Goal: Information Seeking & Learning: Learn about a topic

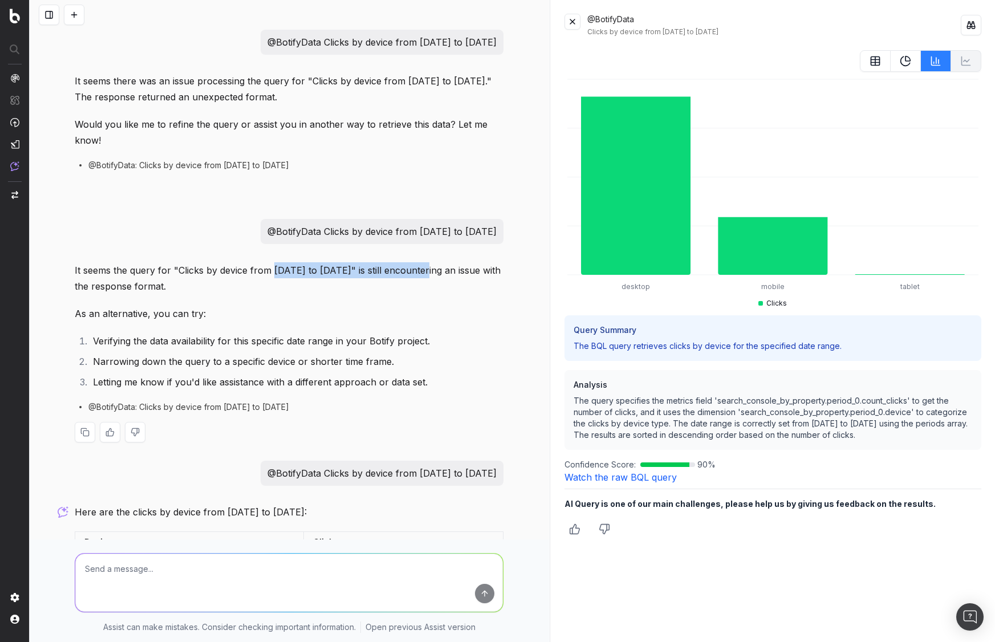
scroll to position [178, 0]
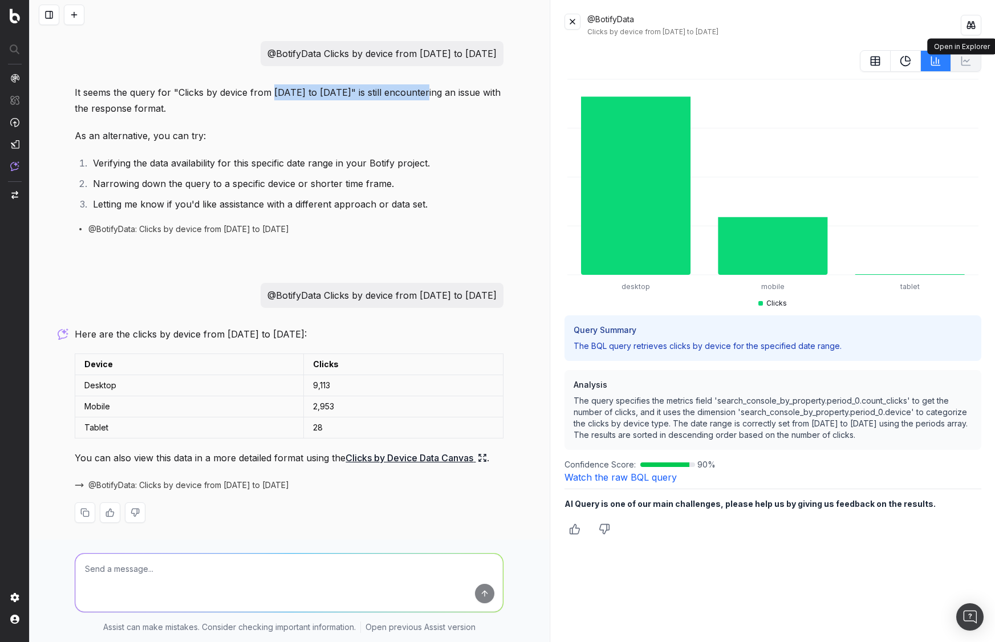
click at [970, 23] on button at bounding box center [971, 25] width 21 height 21
click at [973, 23] on button at bounding box center [971, 25] width 21 height 21
click at [145, 32] on div "@BotifyData Clicks by device from [DATE] to [DATE] It seems there was an issue …" at bounding box center [289, 196] width 438 height 689
click at [261, 176] on li "Narrowing down the query to a specific device or shorter time frame." at bounding box center [297, 184] width 414 height 16
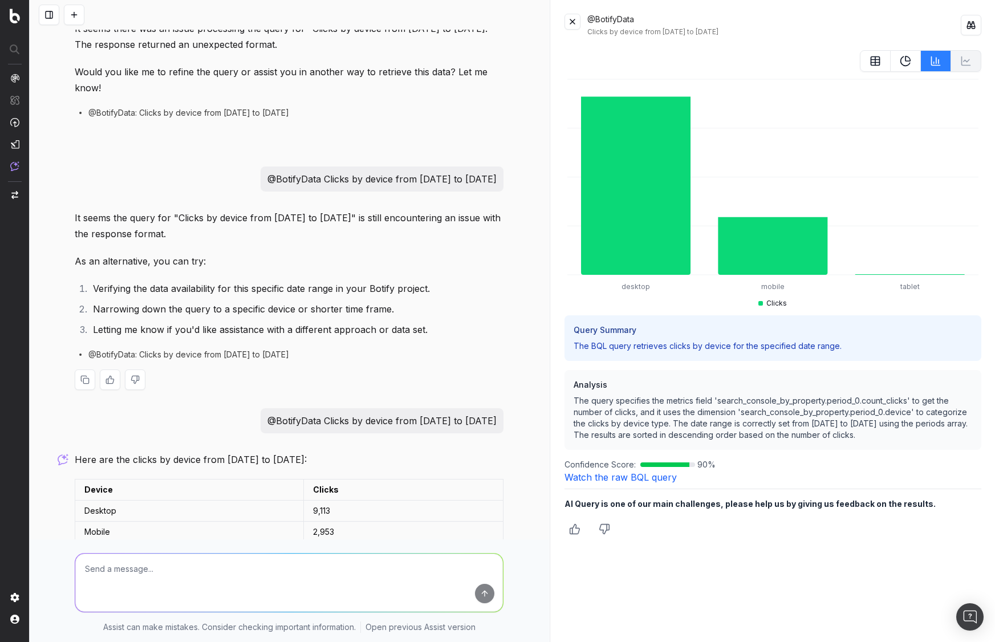
scroll to position [0, 0]
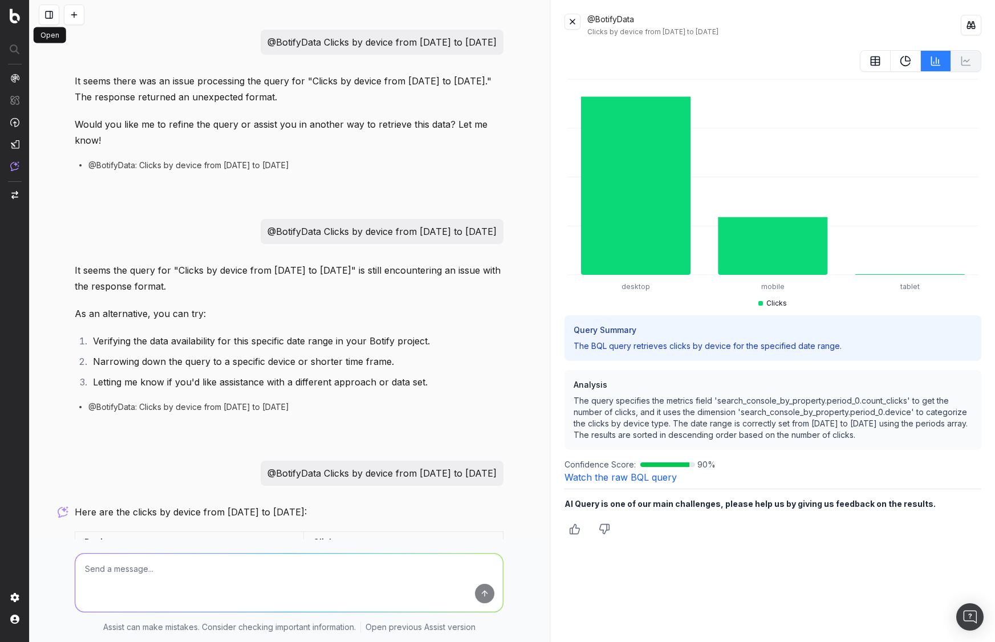
click at [50, 16] on button at bounding box center [49, 15] width 21 height 21
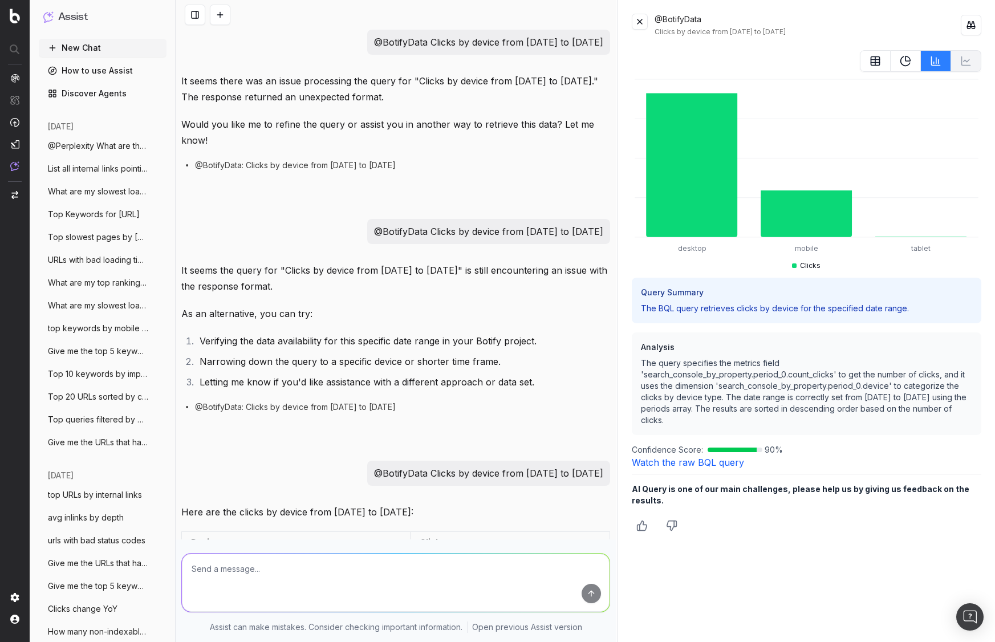
click at [83, 148] on span "@Perplexity What are the trending topics" at bounding box center [98, 145] width 100 height 11
